Goal: Check status: Check status

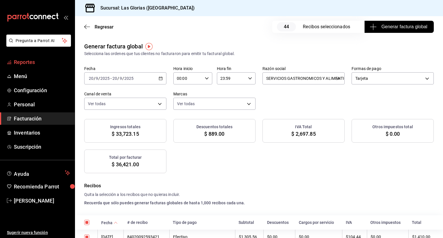
click at [37, 65] on span "Reportes" at bounding box center [42, 62] width 56 height 8
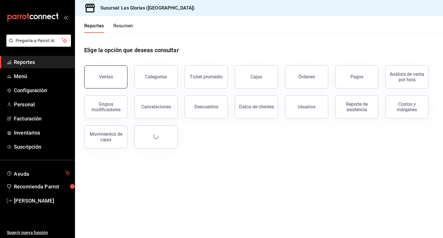
click at [112, 76] on div "Ventas" at bounding box center [106, 76] width 14 height 5
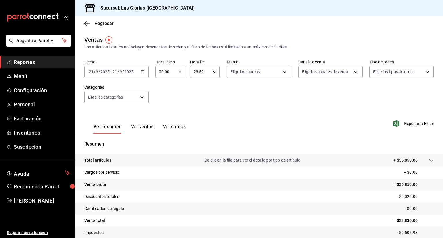
click at [126, 75] on div "[DATE] [DATE] - [DATE] [DATE]" at bounding box center [116, 72] width 64 height 12
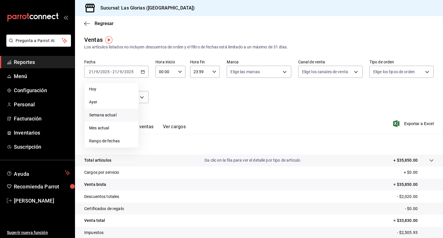
click at [105, 115] on span "Semana actual" at bounding box center [111, 115] width 45 height 6
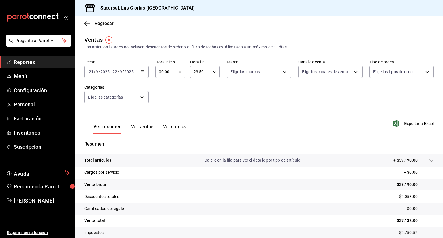
click at [112, 71] on div "[DATE] [DATE]" at bounding box center [123, 72] width 23 height 5
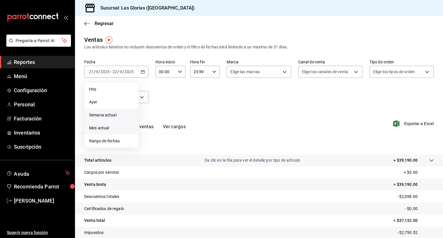
click at [107, 134] on li "Mes actual" at bounding box center [112, 128] width 54 height 13
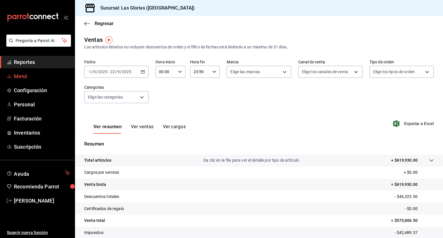
click at [23, 78] on span "Menú" at bounding box center [42, 76] width 56 height 8
